Goal: Task Accomplishment & Management: Complete application form

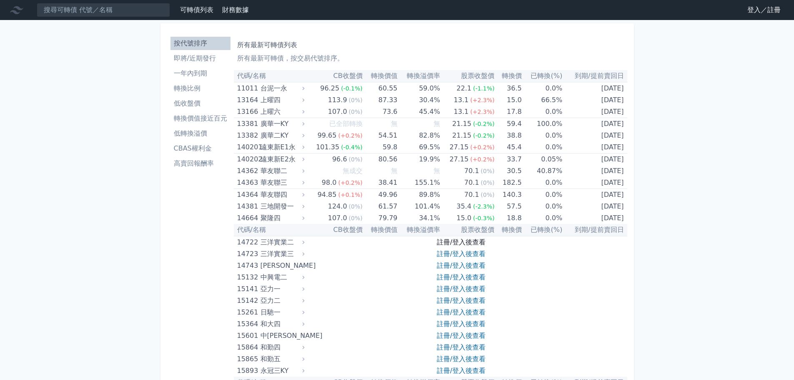
click at [457, 240] on link "註冊/登入後查看" at bounding box center [461, 242] width 49 height 8
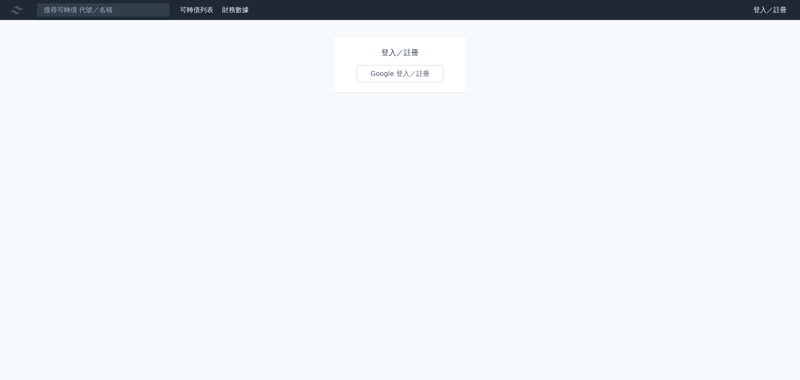
click at [425, 70] on link "Google 登入／註冊" at bounding box center [400, 74] width 87 height 18
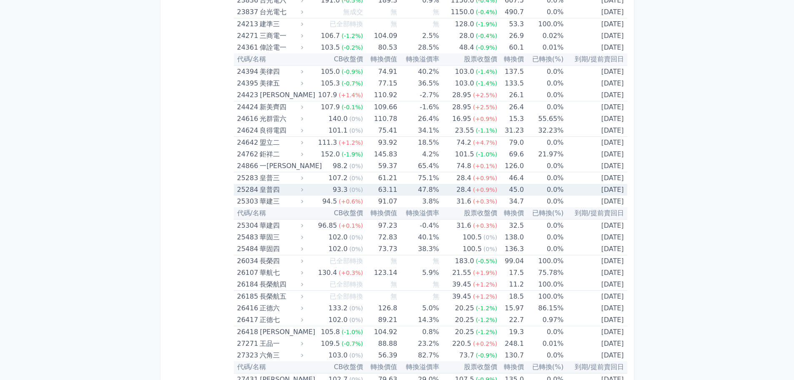
scroll to position [2844, 0]
